Goal: Task Accomplishment & Management: Manage account settings

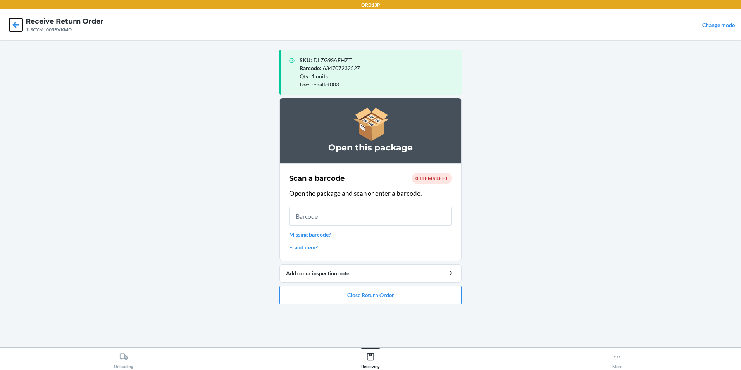
click at [17, 23] on icon at bounding box center [15, 24] width 13 height 13
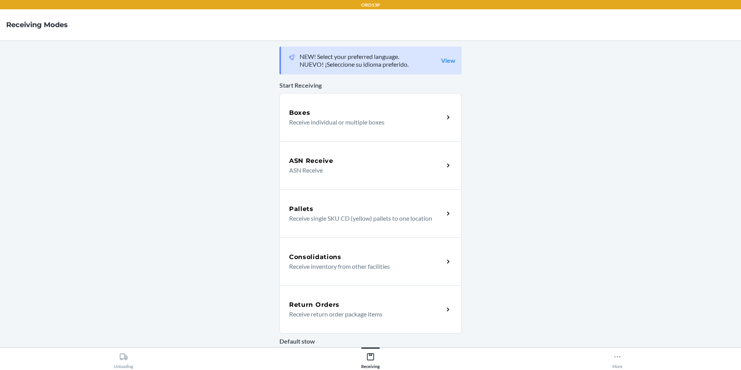
click at [372, 321] on div "Return Orders Receive return order package items" at bounding box center [370, 309] width 182 height 48
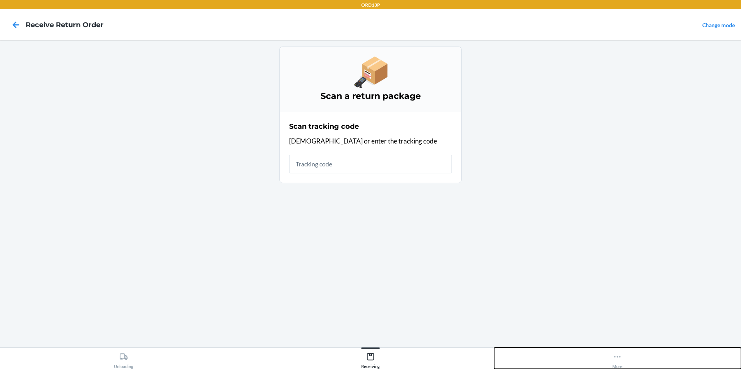
click at [618, 359] on icon at bounding box center [617, 356] width 9 height 9
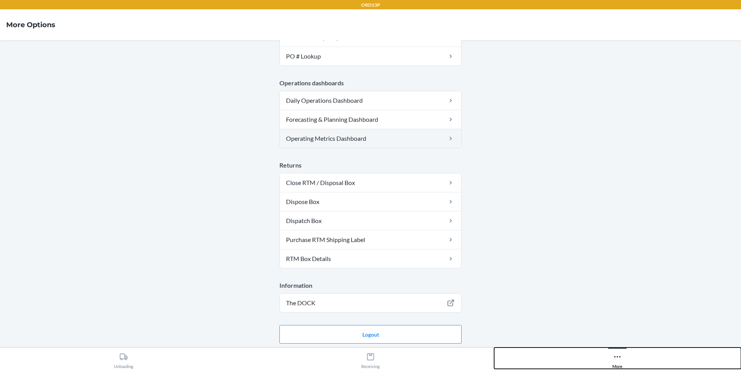
scroll to position [192, 0]
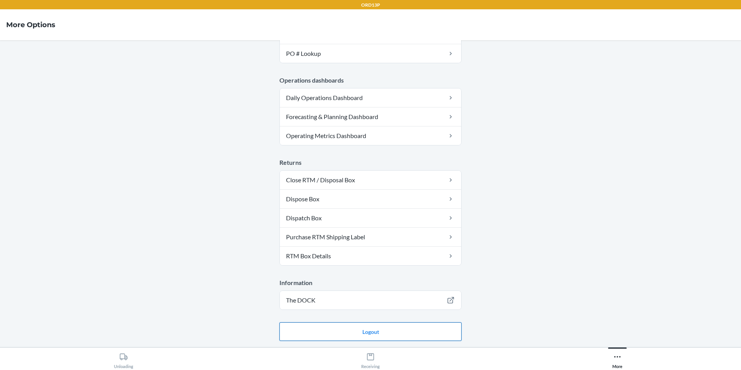
click at [315, 329] on button "Logout" at bounding box center [370, 331] width 182 height 19
